Goal: Information Seeking & Learning: Learn about a topic

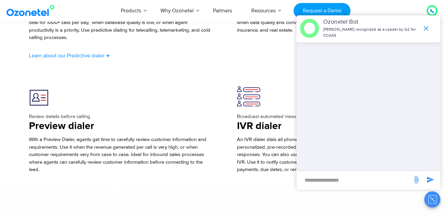
click at [183, 179] on div "With a Preview Dialer, agents get time to carefully review customer information…" at bounding box center [119, 160] width 181 height 48
click at [155, 96] on div at bounding box center [119, 96] width 181 height 20
click at [426, 26] on icon "end chat or minimize" at bounding box center [426, 28] width 8 height 8
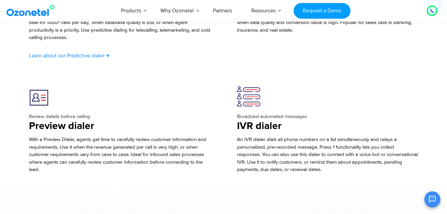
scroll to position [1131, 0]
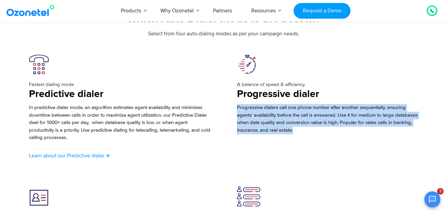
drag, startPoint x: 237, startPoint y: 108, endPoint x: 316, endPoint y: 128, distance: 80.7
click at [316, 128] on p "Progressive dialers call one phone number after another sequentially, ensuring …" at bounding box center [327, 119] width 181 height 30
drag, startPoint x: 316, startPoint y: 128, endPoint x: 292, endPoint y: 114, distance: 27.9
copy span "Progressive dialers call one phone number after another sequentially, ensuring …"
click at [271, 146] on div "A balance of speed & efficiency Progressive dialer Progressive dialers call one…" at bounding box center [328, 113] width 208 height 118
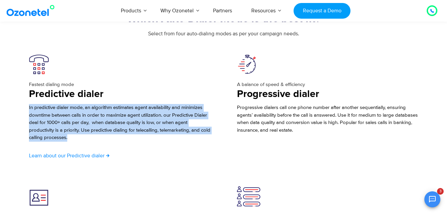
drag, startPoint x: 29, startPoint y: 108, endPoint x: 81, endPoint y: 137, distance: 59.7
click at [81, 137] on p "In predictive dialer mode, an algorithm estimates agent availability and minimi…" at bounding box center [119, 123] width 181 height 38
drag, startPoint x: 81, startPoint y: 137, endPoint x: 73, endPoint y: 119, distance: 20.1
copy span "In predictive dialer mode, an algorithm estimates agent availability and minimi…"
